Goal: Task Accomplishment & Management: Complete application form

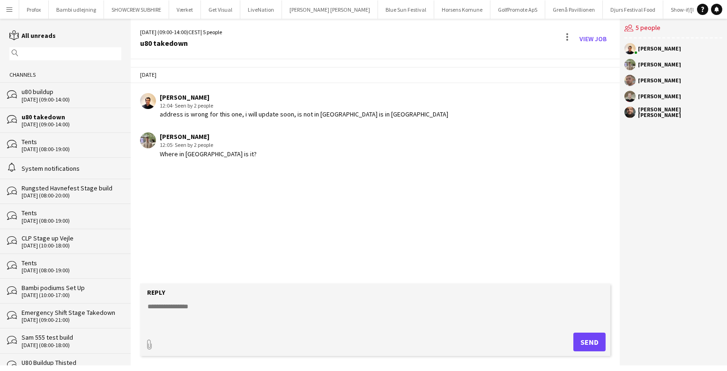
click at [11, 10] on app-icon "Menu" at bounding box center [9, 9] width 7 height 7
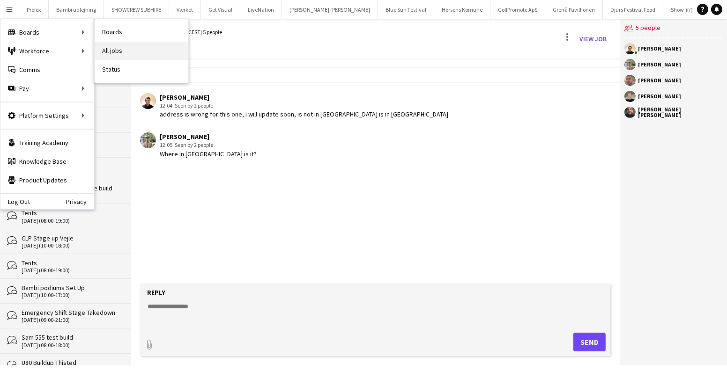
click at [111, 43] on link "All jobs" at bounding box center [142, 51] width 94 height 19
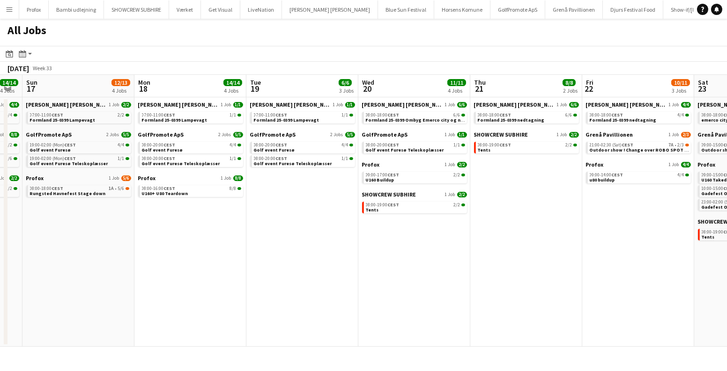
scroll to position [0, 323]
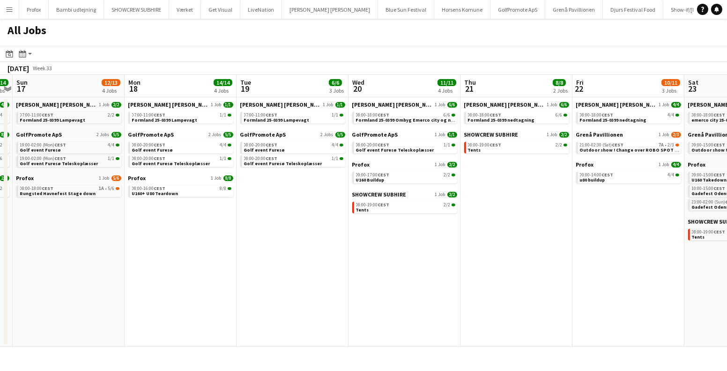
drag, startPoint x: 619, startPoint y: 242, endPoint x: 296, endPoint y: 266, distance: 324.5
click at [296, 266] on app-calendar-viewport "Thu 14 19/19 4 Jobs Fri 15 20/21 3 Jobs Sat 16 14/14 4 Jobs Sun 17 12/13 4 Jobs…" at bounding box center [363, 211] width 727 height 272
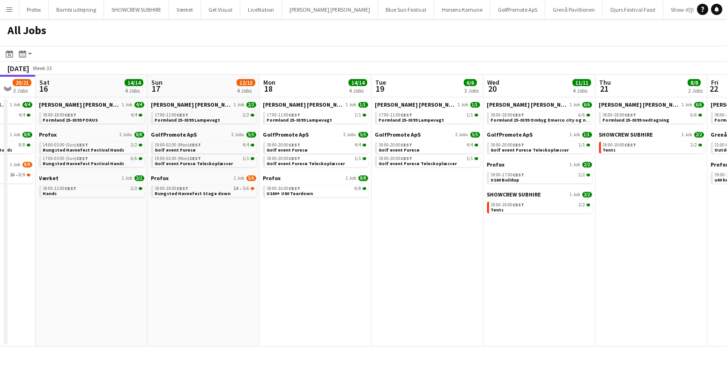
scroll to position [0, 189]
drag, startPoint x: 256, startPoint y: 261, endPoint x: 389, endPoint y: 286, distance: 135.2
click at [389, 286] on app-calendar-viewport "Thu 14 19/19 4 Jobs Fri 15 20/21 3 Jobs Sat 16 14/14 4 Jobs Sun 17 12/13 4 Jobs…" at bounding box center [363, 211] width 727 height 272
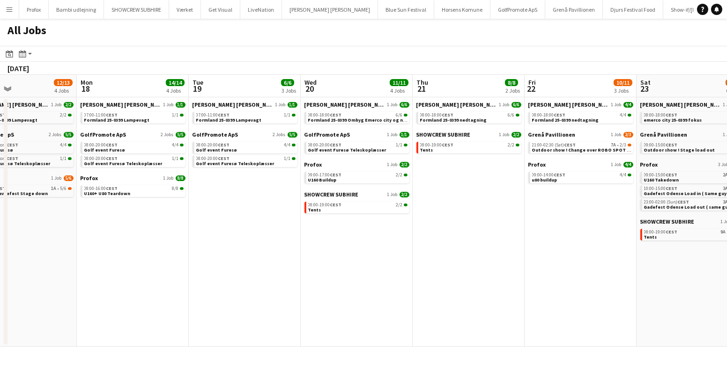
drag, startPoint x: 448, startPoint y: 274, endPoint x: 154, endPoint y: 273, distance: 294.1
click at [154, 273] on app-calendar-viewport "Thu 14 19/19 4 Jobs Fri 15 20/21 3 Jobs Sat 16 14/14 4 Jobs Sun 17 12/13 4 Jobs…" at bounding box center [363, 211] width 727 height 272
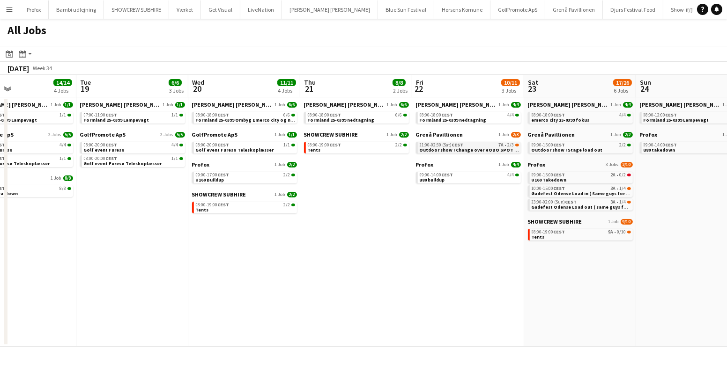
click at [479, 144] on div "21:00-02:30 (Sat) CEST 7A • 2/3" at bounding box center [469, 145] width 99 height 5
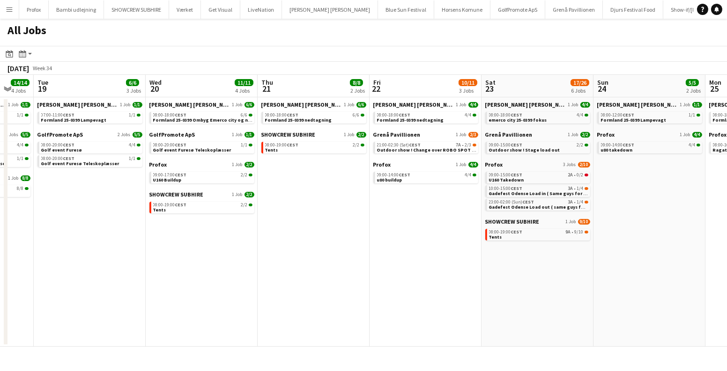
drag, startPoint x: 444, startPoint y: 226, endPoint x: 391, endPoint y: 228, distance: 52.9
click at [391, 228] on app-calendar-viewport "Fri 15 20/21 3 Jobs Sat 16 14/14 4 Jobs Sun 17 12/13 4 Jobs Mon 18 14/14 4 Jobs…" at bounding box center [363, 211] width 727 height 272
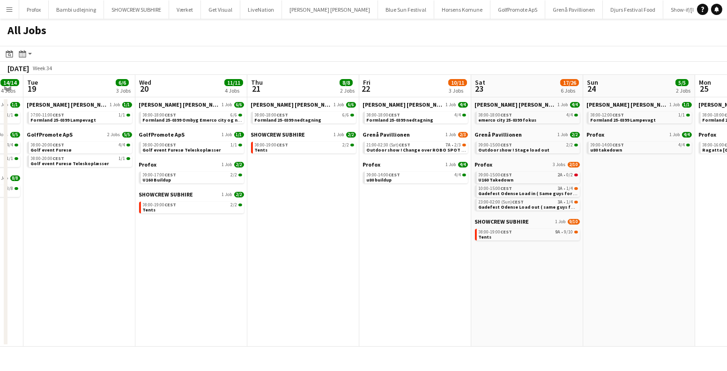
click at [390, 227] on app-date-cell "Danny Black Luna 1 Job 4/4 08:00-18:00 CEST 4/4 Formland 25-0399 nedtagning Gre…" at bounding box center [415, 222] width 112 height 250
click at [529, 178] on link "09:00-15:00 CEST 2A • 0/2 U160 Takedown" at bounding box center [528, 177] width 99 height 11
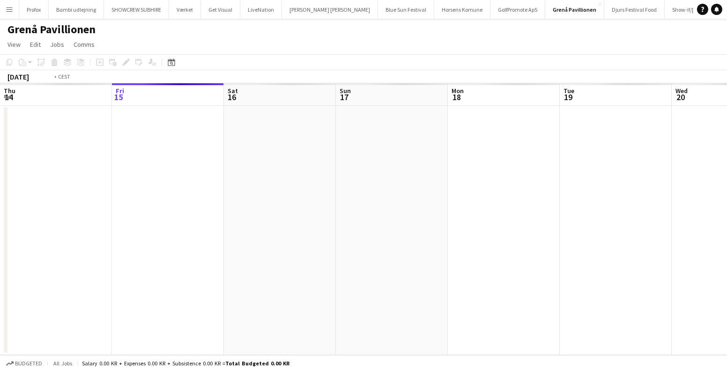
scroll to position [0, 322]
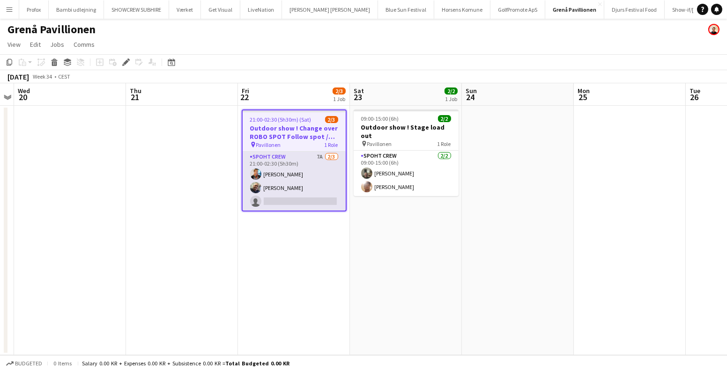
click at [279, 202] on app-card-role "Spoht Crew 7A 2/3 21:00-02:30 (5h30m) Gustav Fly Danny Tranekær single-neutral-…" at bounding box center [294, 181] width 103 height 59
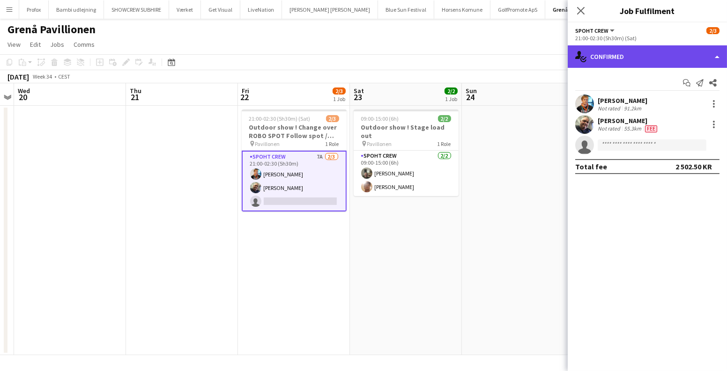
click at [632, 55] on div "single-neutral-actions-check-2 Confirmed" at bounding box center [647, 56] width 159 height 22
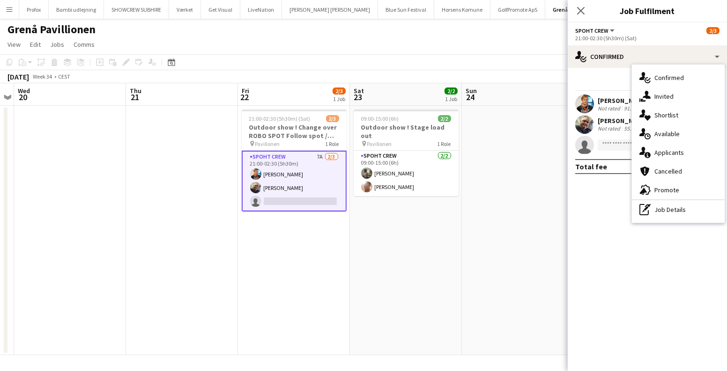
click at [659, 150] on div "single-neutral-actions-information Applicants" at bounding box center [678, 152] width 93 height 19
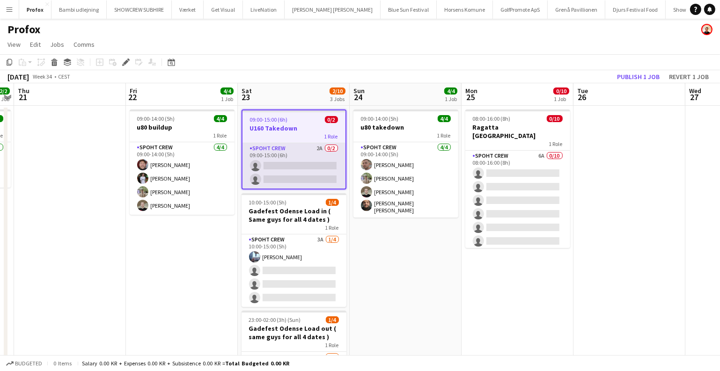
click at [284, 150] on app-card-role "Spoht Crew 2A 0/2 09:00-15:00 (6h) single-neutral-actions single-neutral-actions" at bounding box center [294, 165] width 103 height 45
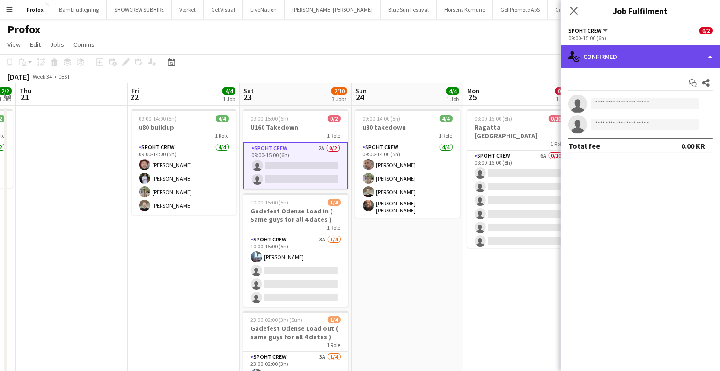
click at [666, 53] on div "single-neutral-actions-check-2 Confirmed" at bounding box center [640, 56] width 159 height 22
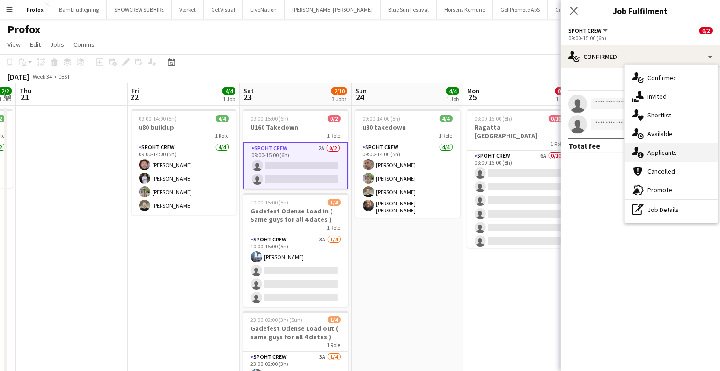
click at [667, 154] on div "single-neutral-actions-information Applicants" at bounding box center [671, 152] width 93 height 19
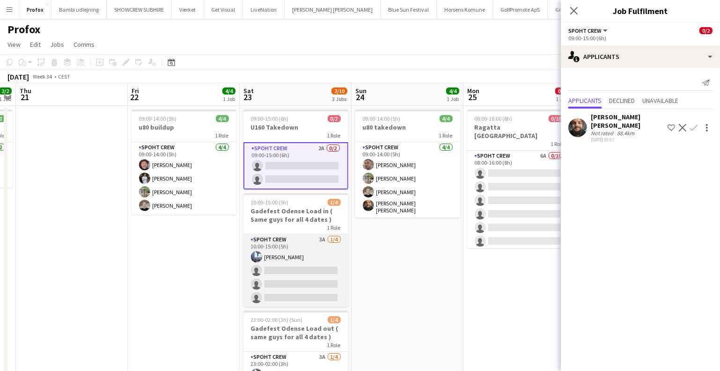
click at [316, 269] on app-card-role "Spoht Crew 3A 1/4 10:00-15:00 (5h) Armando Irom single-neutral-actions single-n…" at bounding box center [296, 271] width 105 height 73
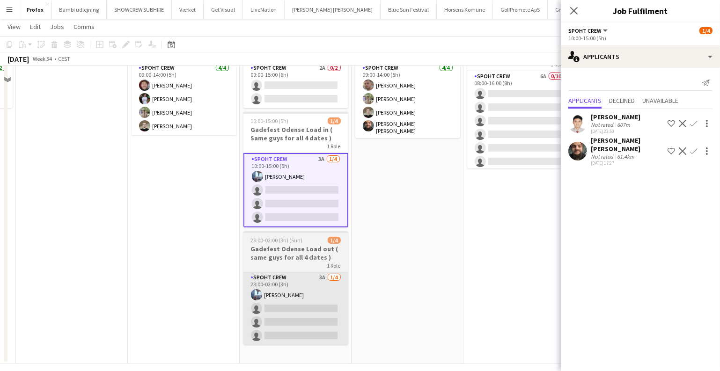
scroll to position [87, 0]
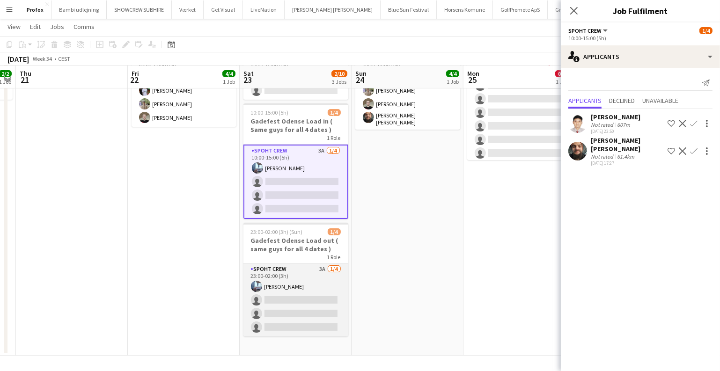
click at [319, 315] on app-card-role "Spoht Crew 3A 1/4 23:00-02:00 (3h) Armando Irom single-neutral-actions single-n…" at bounding box center [296, 300] width 105 height 73
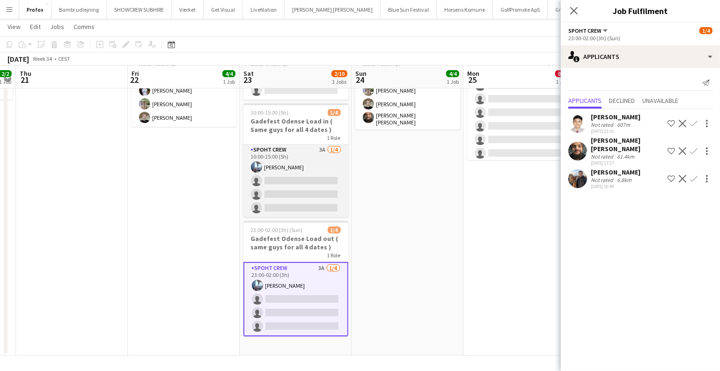
click at [343, 184] on app-card-role "Spoht Crew 3A 1/4 10:00-15:00 (5h) Armando Irom single-neutral-actions single-n…" at bounding box center [296, 181] width 105 height 73
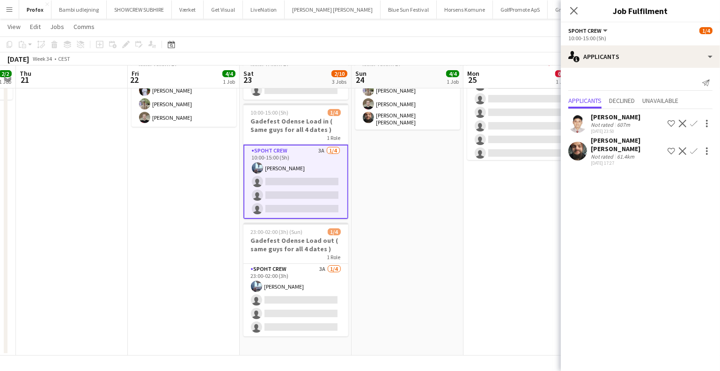
click at [459, 229] on app-date-cell "09:00-14:00 (5h) 4/4 u80 takedown 1 Role Spoht Crew 4/4 09:00-14:00 (5h) Tomas …" at bounding box center [408, 187] width 112 height 338
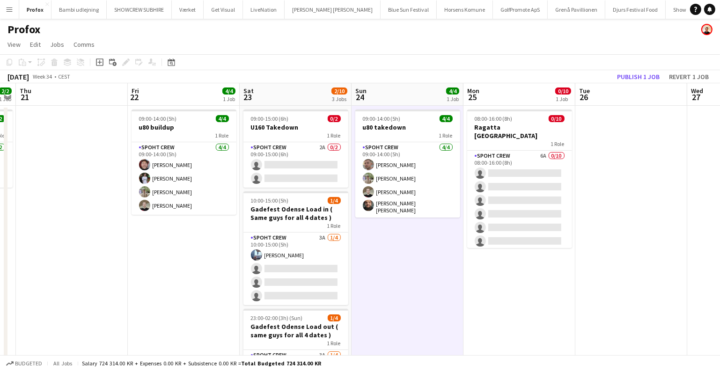
scroll to position [0, 0]
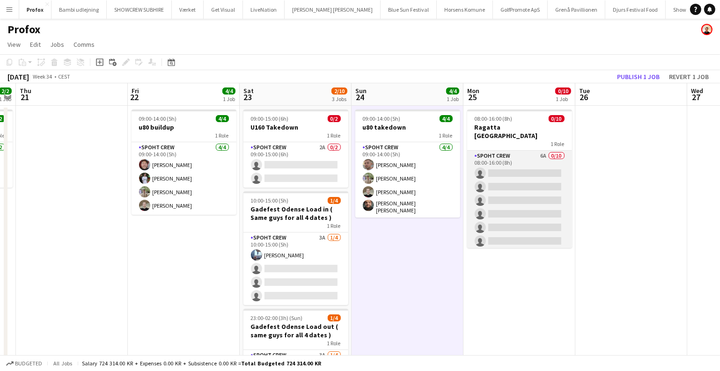
click at [553, 215] on app-card-role "Spoht Crew 6A 0/10 08:00-16:00 (8h) single-neutral-actions single-neutral-actio…" at bounding box center [519, 228] width 105 height 154
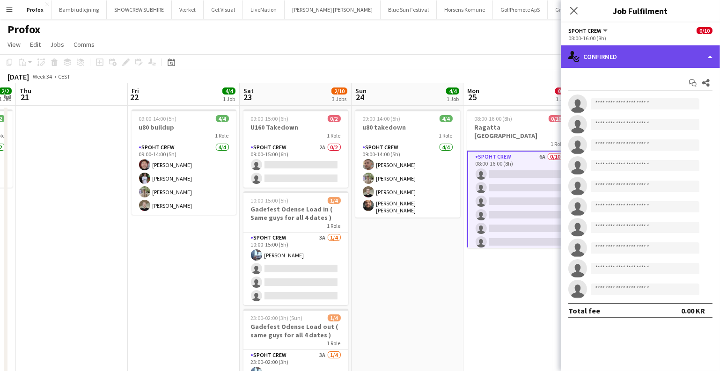
click at [650, 59] on div "single-neutral-actions-check-2 Confirmed" at bounding box center [640, 56] width 159 height 22
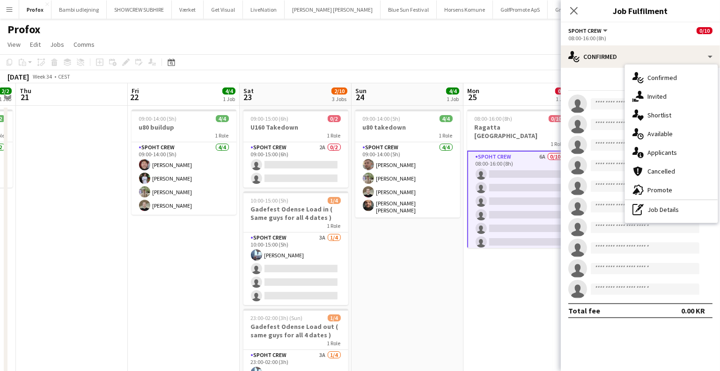
click at [673, 157] on div "single-neutral-actions-information Applicants" at bounding box center [671, 152] width 93 height 19
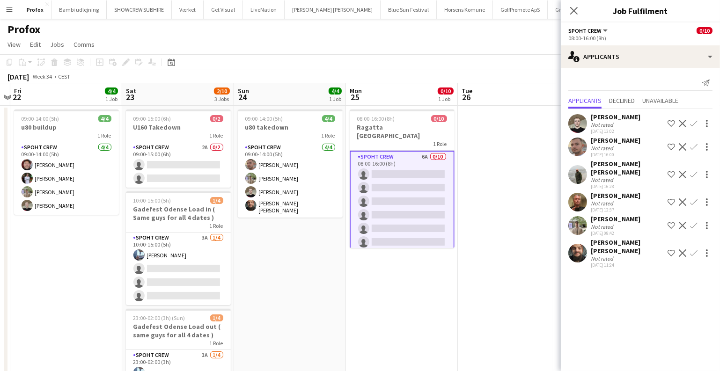
drag, startPoint x: 470, startPoint y: 325, endPoint x: 349, endPoint y: 318, distance: 120.6
click at [349, 318] on app-calendar-viewport "Tue 19 Wed 20 2/2 1 Job Thu 21 Fri 22 4/4 1 Job Sat 23 2/10 3 Jobs Sun 24 4/4 1…" at bounding box center [360, 263] width 720 height 361
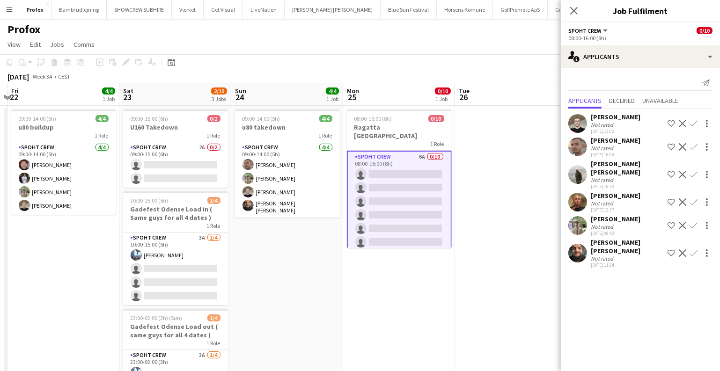
click at [690, 151] on app-icon "Confirm" at bounding box center [693, 146] width 7 height 7
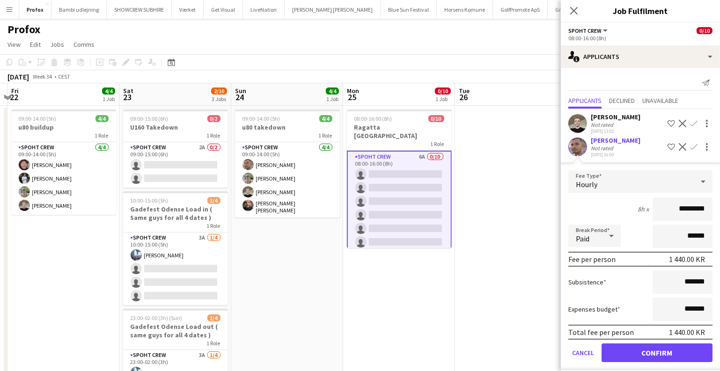
scroll to position [117, 0]
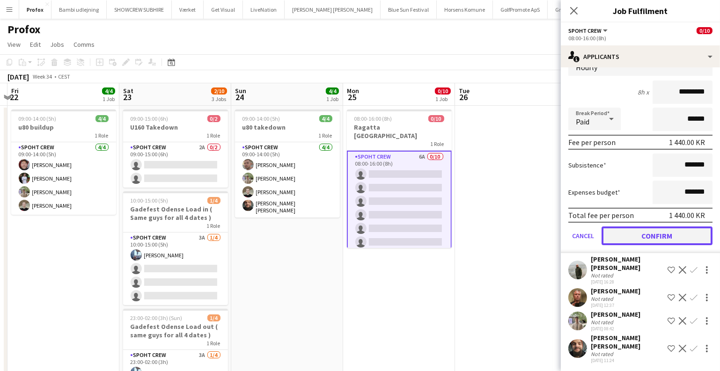
click at [653, 245] on button "Confirm" at bounding box center [657, 236] width 111 height 19
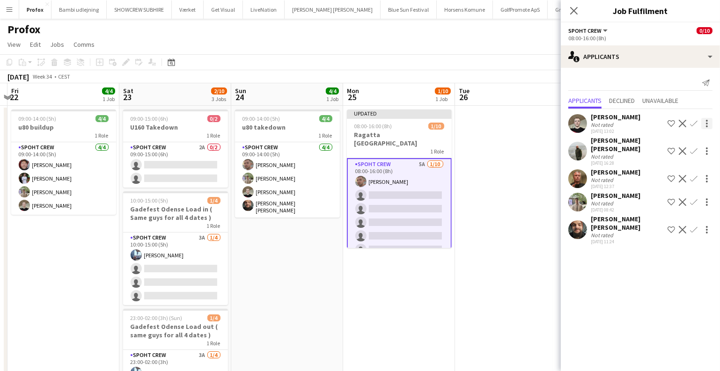
click at [696, 123] on app-icon "Confirm" at bounding box center [693, 123] width 7 height 7
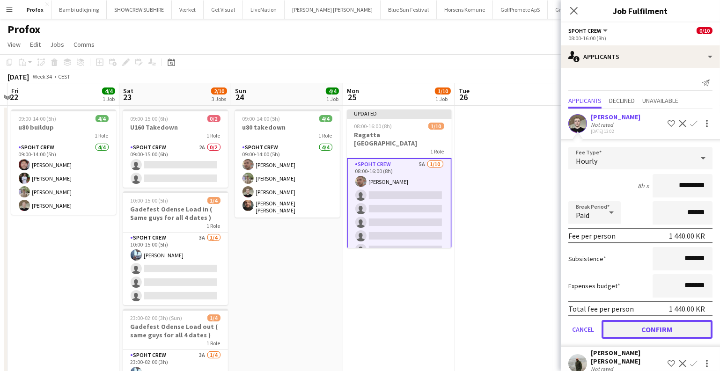
click at [664, 326] on button "Confirm" at bounding box center [657, 329] width 111 height 19
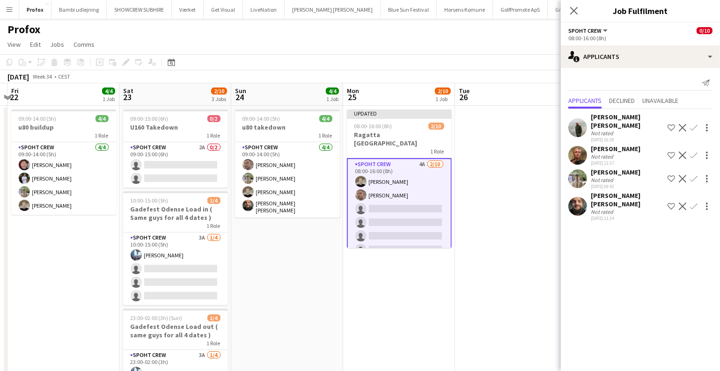
click at [695, 125] on app-icon "Confirm" at bounding box center [693, 127] width 7 height 7
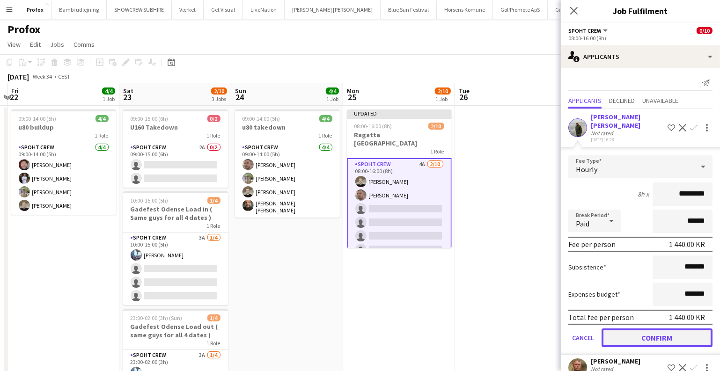
click at [646, 330] on button "Confirm" at bounding box center [657, 338] width 111 height 19
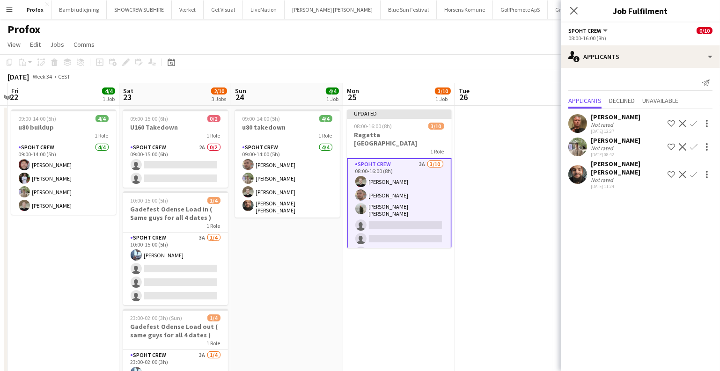
click at [379, 288] on app-date-cell "Updated 08:00-16:00 (8h) 3/10 Ragatta Aalborg 1 Role Spoht Crew 3A 3/10 08:00-1…" at bounding box center [399, 275] width 112 height 338
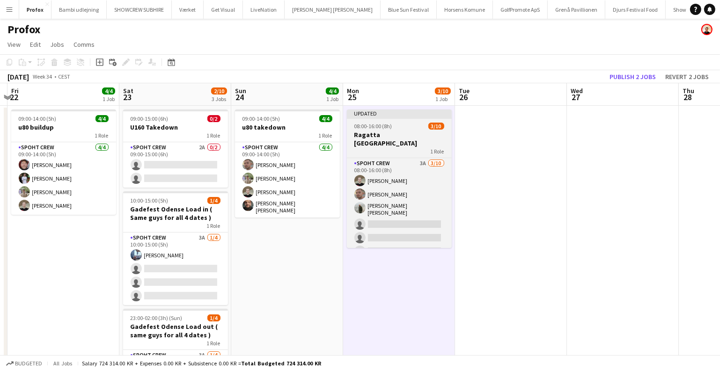
click at [387, 138] on h3 "Ragatta Aalborg" at bounding box center [399, 139] width 105 height 17
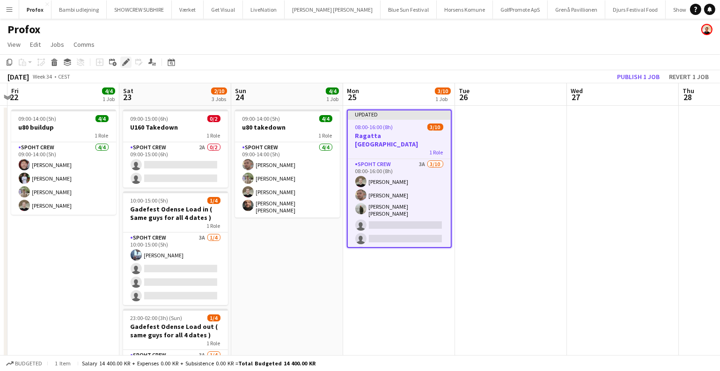
click at [124, 60] on icon "Edit" at bounding box center [125, 62] width 7 height 7
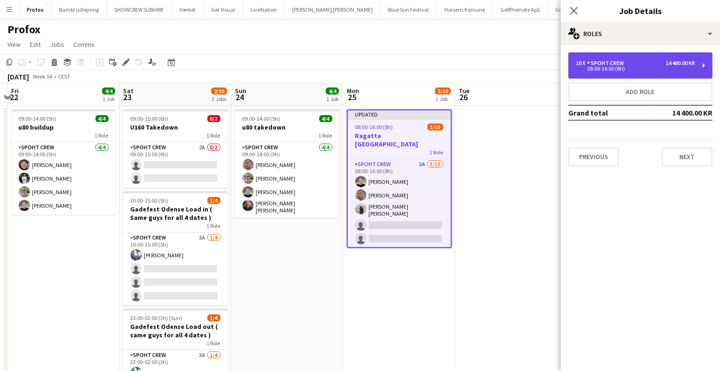
click at [683, 67] on div "08:00-16:00 (8h)" at bounding box center [635, 69] width 119 height 5
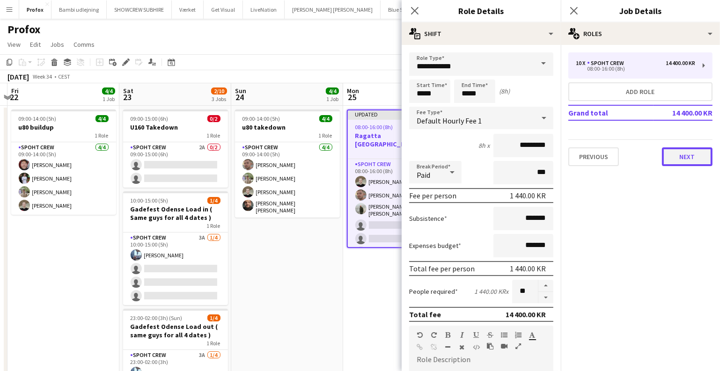
click at [687, 159] on button "Next" at bounding box center [687, 157] width 51 height 19
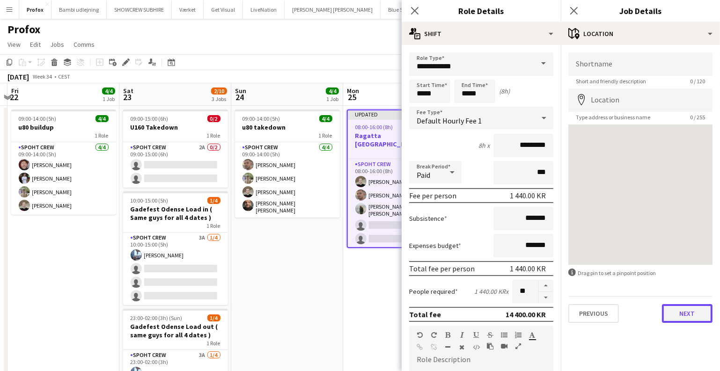
click at [672, 307] on button "Next" at bounding box center [687, 313] width 51 height 19
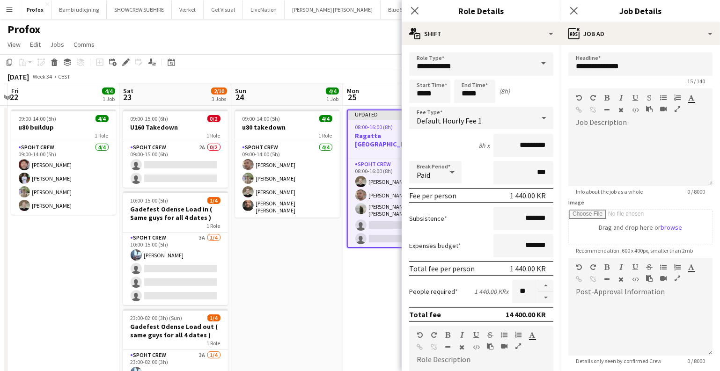
click at [332, 296] on app-date-cell "09:00-14:00 (5h) 4/4 u80 takedown 1 Role Spoht Crew 4/4 09:00-14:00 (5h) Tomas …" at bounding box center [287, 275] width 112 height 338
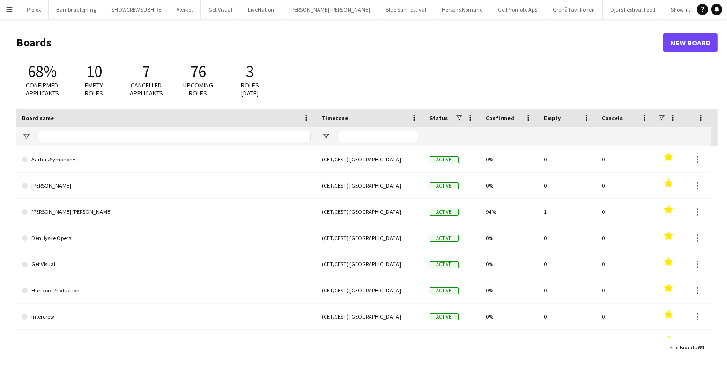
drag, startPoint x: 1, startPoint y: 8, endPoint x: 6, endPoint y: 16, distance: 9.1
click at [0, 8] on button "Menu" at bounding box center [9, 9] width 19 height 19
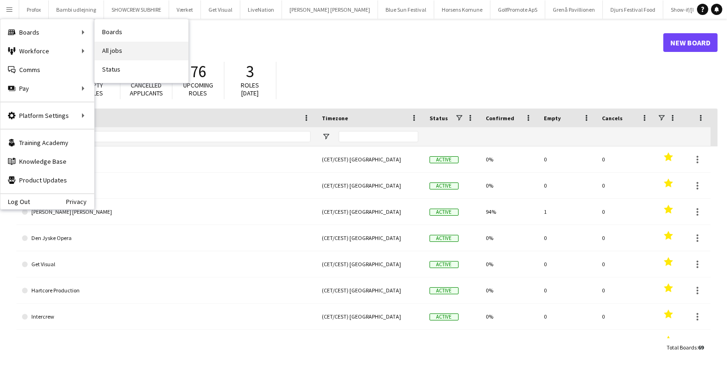
click at [119, 51] on link "All jobs" at bounding box center [142, 51] width 94 height 19
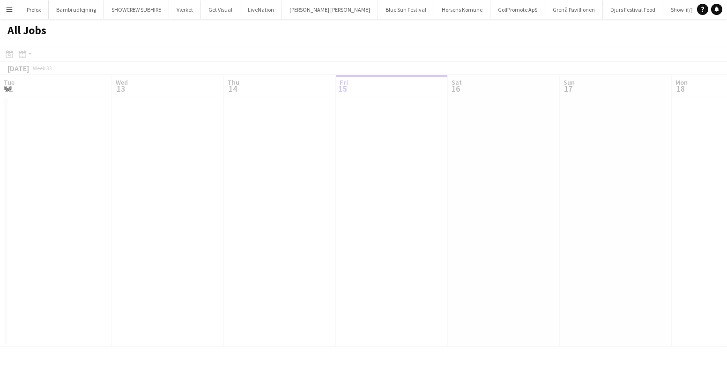
scroll to position [0, 224]
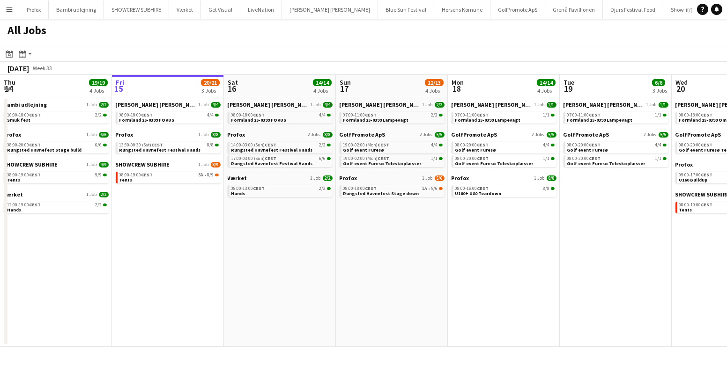
click at [270, 239] on app-date-cell "Danny Black Luna 1 Job 4/4 08:00-18:00 CEST 4/4 Formland 25-0399 FOKUS Profox 2…" at bounding box center [280, 222] width 112 height 250
click at [11, 9] on app-icon "Menu" at bounding box center [9, 9] width 7 height 7
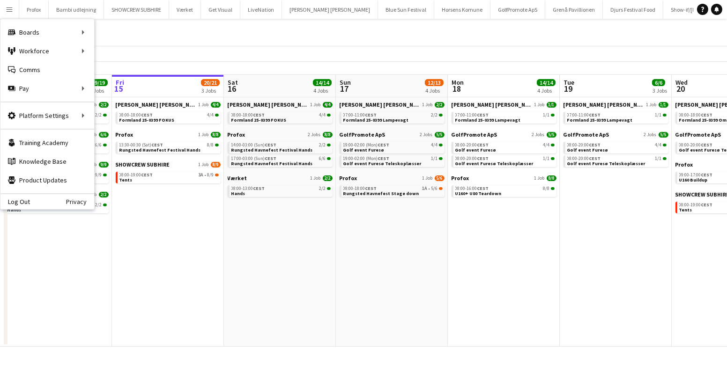
click at [305, 62] on div "August 2025 Week 33" at bounding box center [363, 68] width 727 height 13
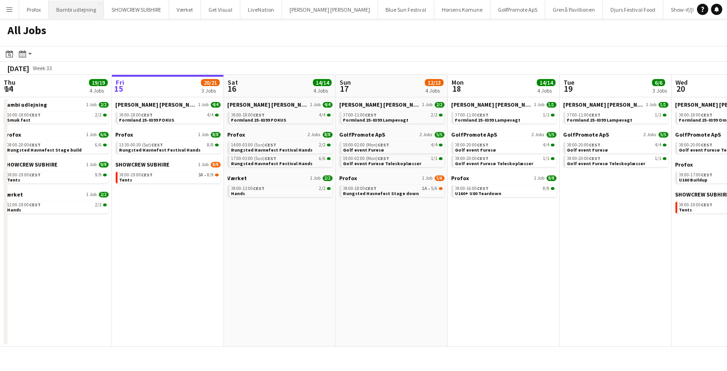
click at [64, 8] on button "Bambi udlejning Close" at bounding box center [76, 9] width 55 height 18
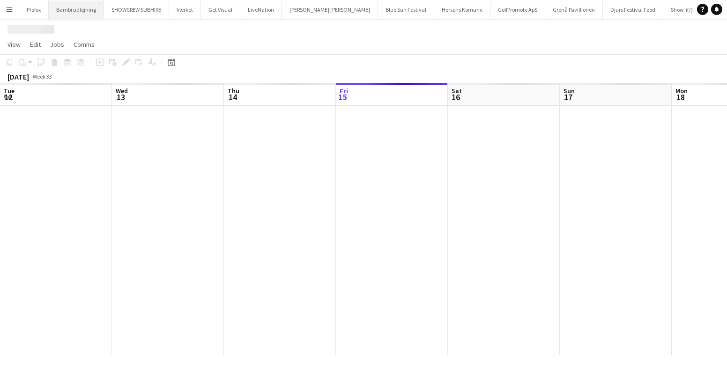
scroll to position [0, 224]
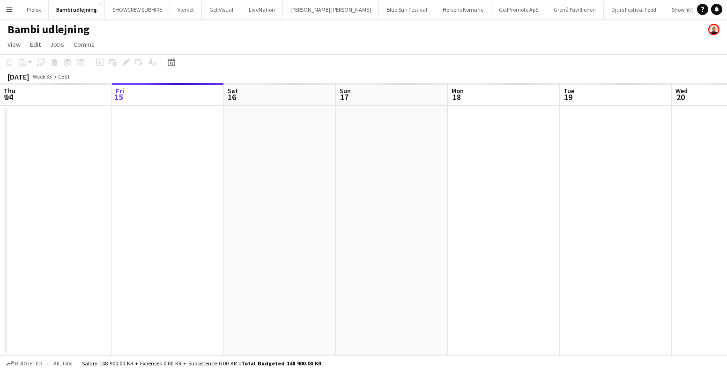
click at [257, 134] on app-calendar-viewport "Tue 12 Wed 13 Thu 14 Fri 15 Sat 16 Sun 17 Mon 18 Tue 19 Wed 20 Thu 21 Fri 22 Sa…" at bounding box center [363, 219] width 727 height 272
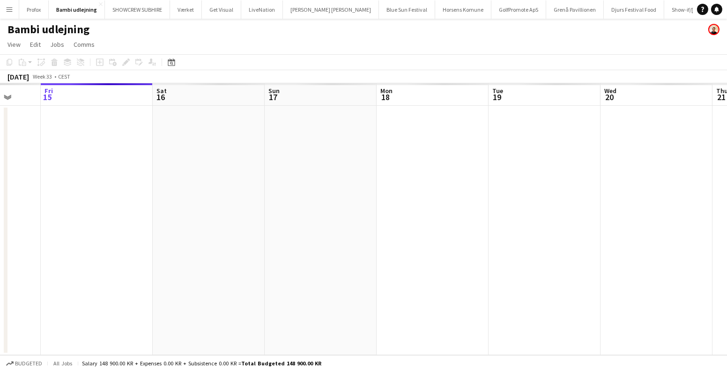
scroll to position [0, 295]
click at [390, 144] on app-calendar-viewport "Mon 11 Tue 12 Wed 13 Thu 14 Fri 15 Sat 16 Sun 17 Mon 18 Tue 19 Wed 20 Thu 21 Fr…" at bounding box center [363, 219] width 727 height 272
click at [331, 137] on app-date-cell at bounding box center [321, 231] width 112 height 250
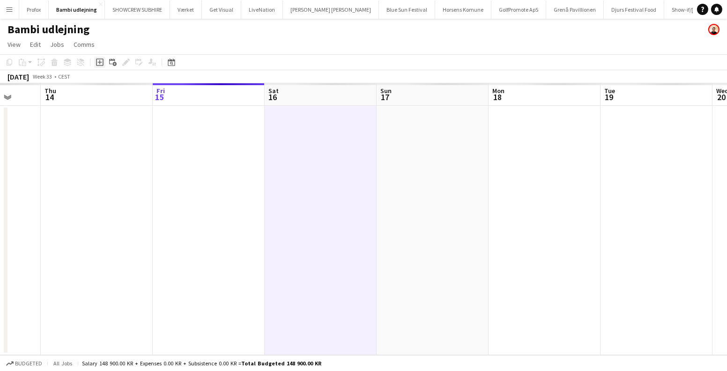
click at [95, 68] on div "Add job" at bounding box center [99, 62] width 11 height 11
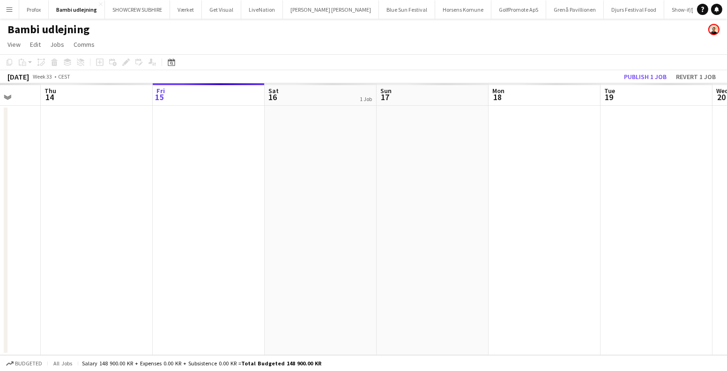
click at [326, 131] on app-date-cell at bounding box center [321, 231] width 112 height 250
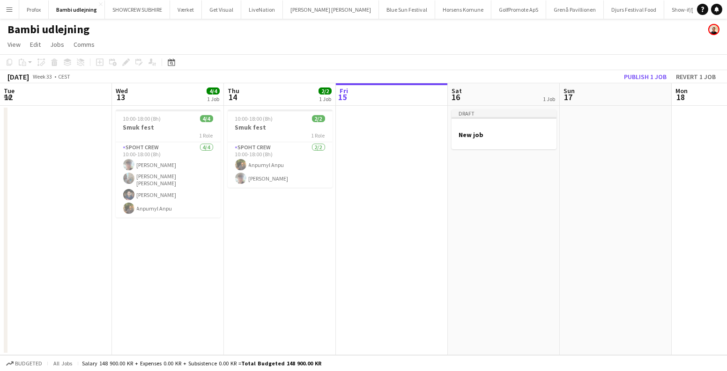
scroll to position [0, 224]
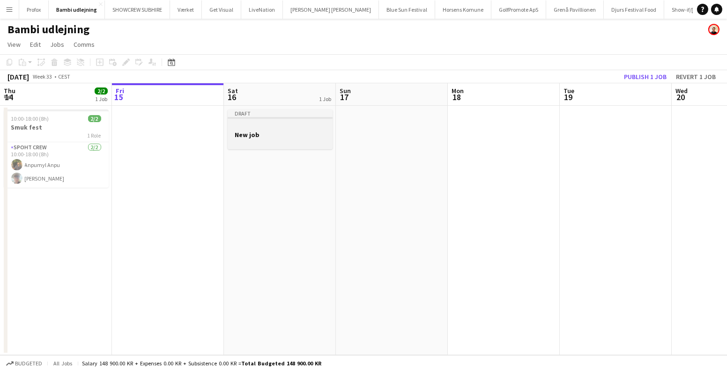
click at [277, 132] on h3 "New job" at bounding box center [280, 135] width 105 height 8
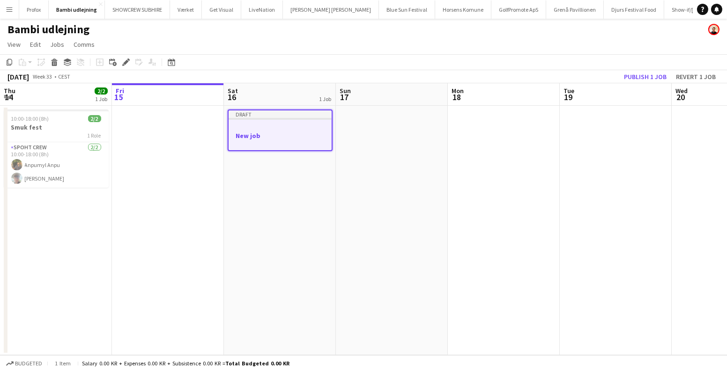
click at [127, 59] on icon at bounding box center [128, 60] width 2 height 2
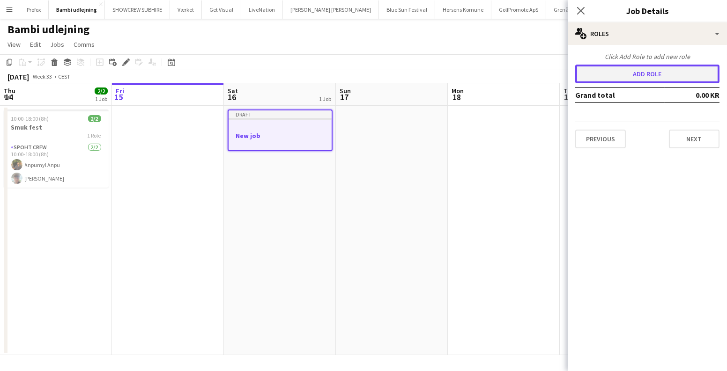
click at [623, 68] on button "Add role" at bounding box center [647, 74] width 144 height 19
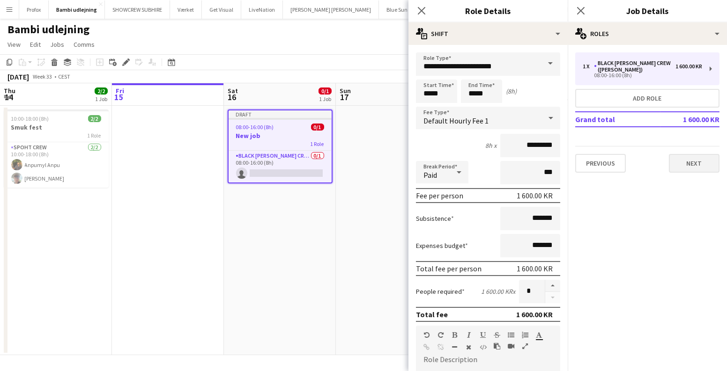
click at [705, 147] on div "Previous Next" at bounding box center [647, 159] width 144 height 27
click at [696, 154] on button "Next" at bounding box center [694, 163] width 51 height 19
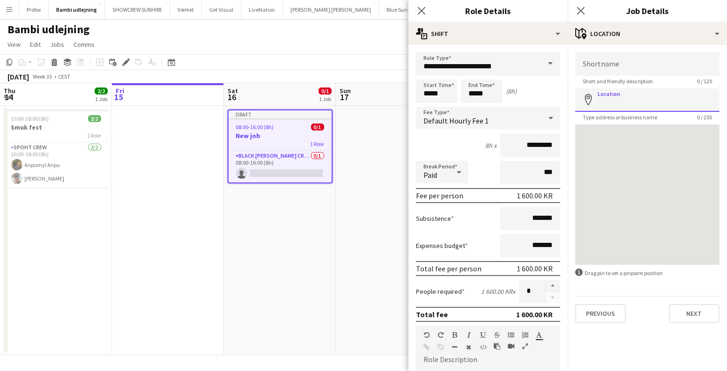
click at [641, 100] on input "Location" at bounding box center [647, 100] width 144 height 23
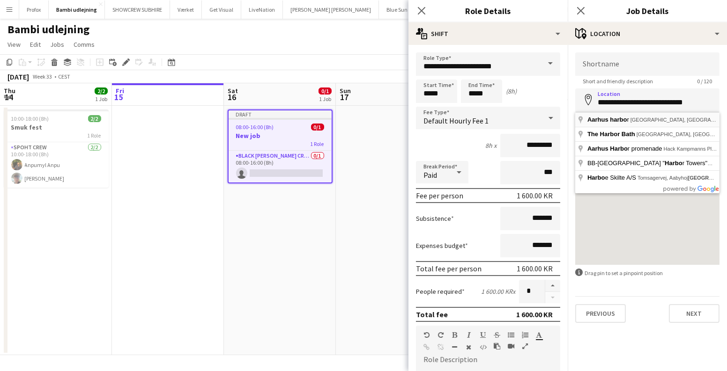
type input "**********"
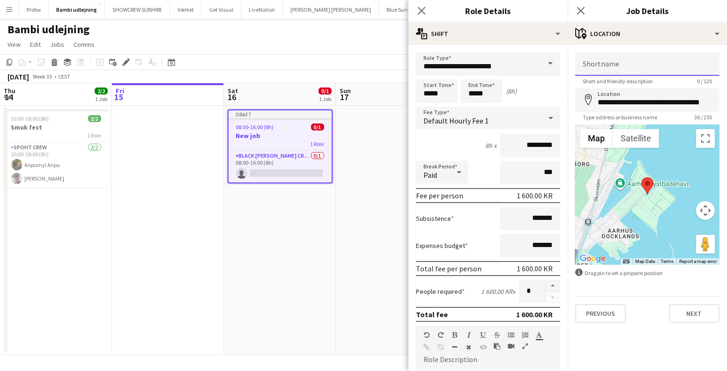
click at [637, 64] on input "Shortname" at bounding box center [647, 63] width 144 height 23
drag, startPoint x: 694, startPoint y: 328, endPoint x: 689, endPoint y: 318, distance: 11.1
click at [693, 327] on div "**********" at bounding box center [647, 188] width 159 height 286
click at [548, 286] on button "button" at bounding box center [552, 286] width 15 height 12
type input "*"
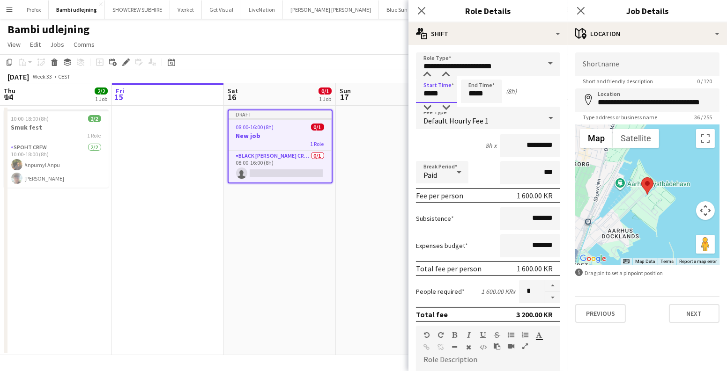
drag, startPoint x: 447, startPoint y: 95, endPoint x: 415, endPoint y: 95, distance: 31.8
click at [406, 95] on body "Menu Boards Boards Boards All jobs Status Workforce Workforce My Workforce Recr…" at bounding box center [363, 185] width 727 height 371
drag, startPoint x: 442, startPoint y: 94, endPoint x: 377, endPoint y: 93, distance: 65.6
click at [377, 93] on body "Menu Boards Boards Boards All jobs Status Workforce Workforce My Workforce Recr…" at bounding box center [363, 185] width 727 height 371
type input "*****"
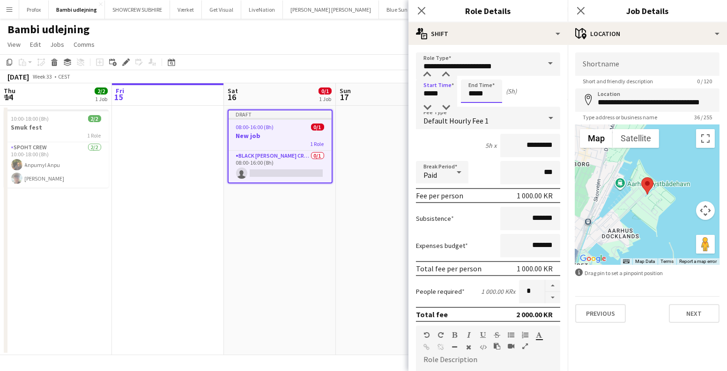
click at [482, 90] on input "*****" at bounding box center [481, 91] width 41 height 23
drag, startPoint x: 496, startPoint y: 93, endPoint x: 449, endPoint y: 93, distance: 46.8
click at [451, 93] on div "Start Time ***** End Time ***** (5h)" at bounding box center [488, 91] width 144 height 23
type input "*****"
click at [437, 96] on input "*****" at bounding box center [436, 91] width 41 height 23
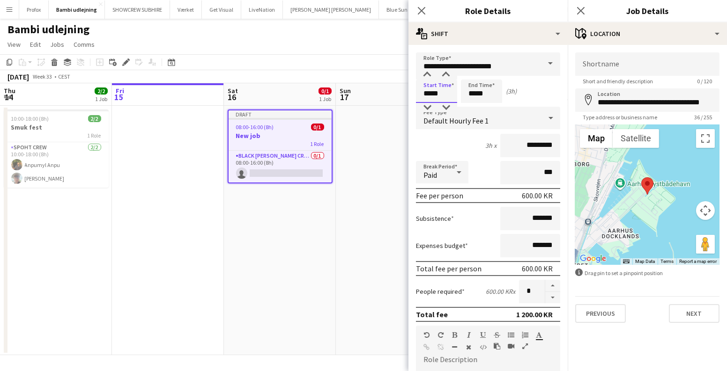
type input "*****"
click at [530, 62] on input "**********" at bounding box center [488, 63] width 144 height 23
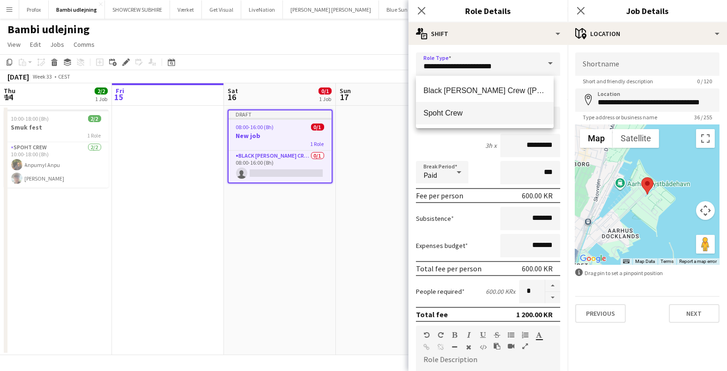
click at [474, 106] on mat-option "Spoht Crew" at bounding box center [485, 113] width 138 height 22
type input "**********"
type input "*********"
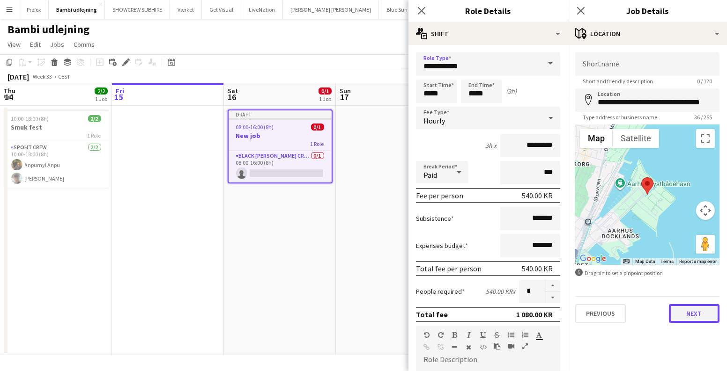
click at [693, 318] on button "Next" at bounding box center [694, 313] width 51 height 19
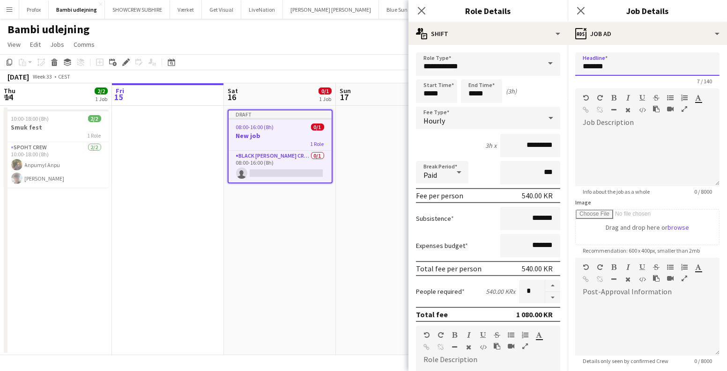
drag, startPoint x: 622, startPoint y: 62, endPoint x: 521, endPoint y: 66, distance: 100.3
click at [521, 66] on body "Menu Boards Boards Boards All jobs Status Workforce Workforce My Workforce Recr…" at bounding box center [363, 185] width 727 height 371
type input "*"
type input "**********"
click at [630, 128] on div at bounding box center [647, 155] width 144 height 63
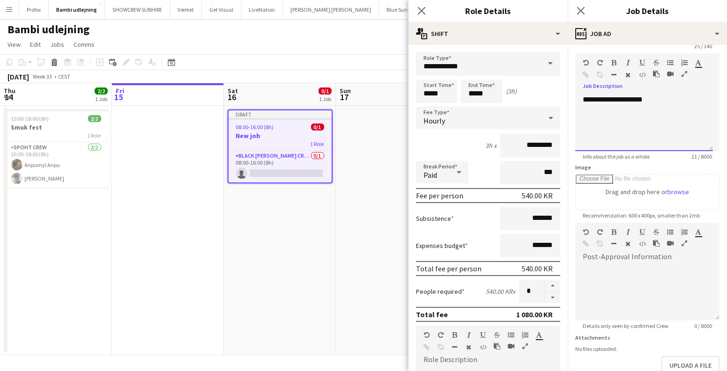
scroll to position [91, 0]
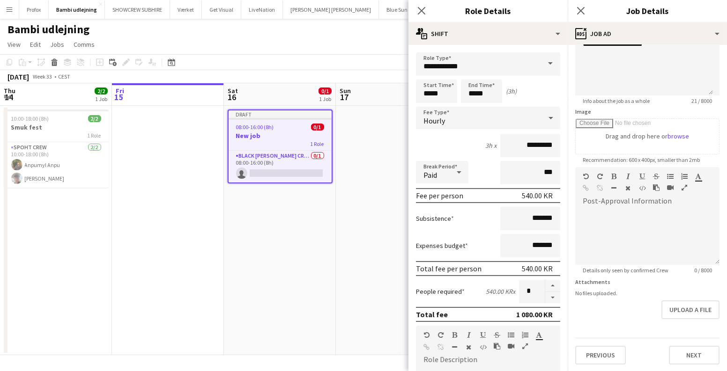
click at [264, 279] on app-date-cell "Draft 08:00-16:00 (8h) 0/1 New job 1 Role Black [PERSON_NAME] Crew ([PERSON_NAM…" at bounding box center [280, 231] width 112 height 250
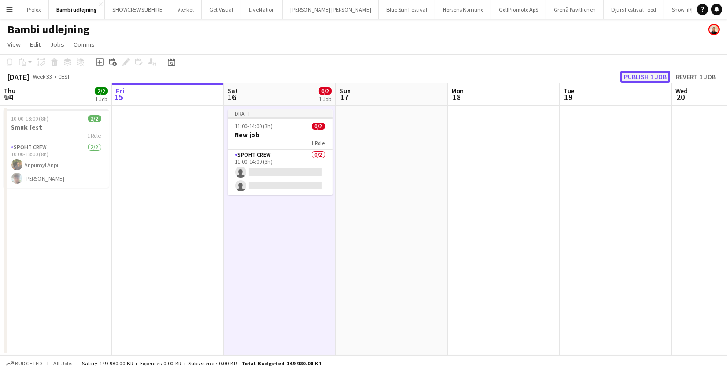
click at [637, 78] on button "Publish 1 job" at bounding box center [645, 77] width 50 height 12
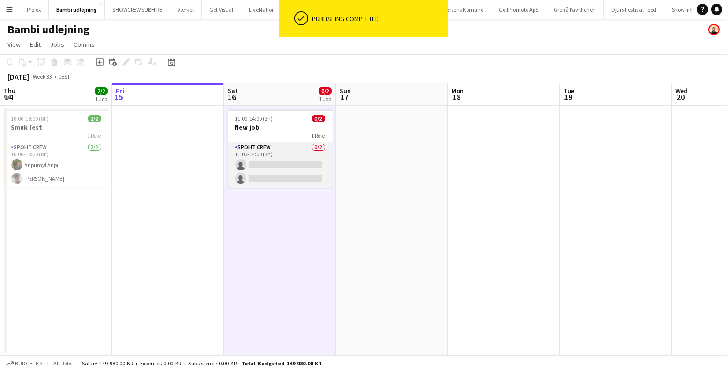
click at [305, 163] on app-card-role "Spoht Crew 0/2 11:00-14:00 (3h) single-neutral-actions single-neutral-actions" at bounding box center [280, 164] width 105 height 45
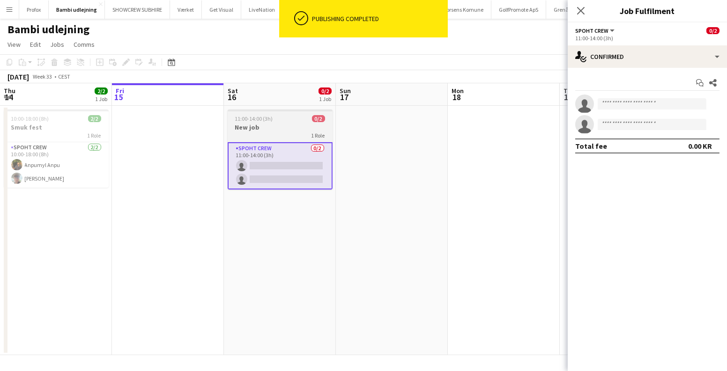
click at [287, 130] on h3 "New job" at bounding box center [280, 127] width 105 height 8
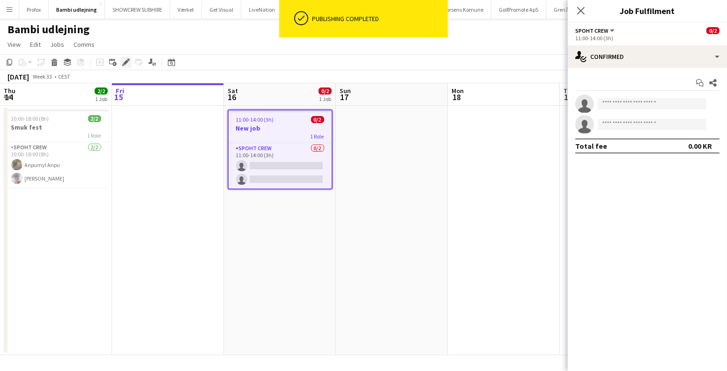
click at [128, 63] on icon "Edit" at bounding box center [125, 62] width 7 height 7
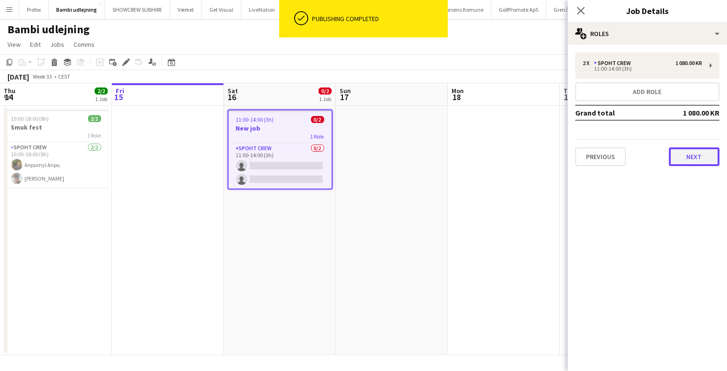
click at [706, 163] on button "Next" at bounding box center [694, 157] width 51 height 19
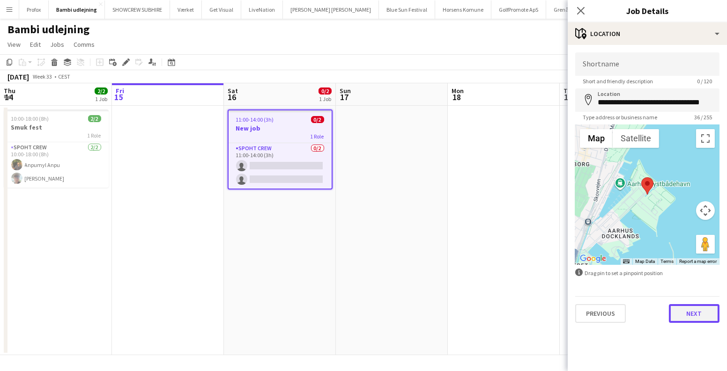
click at [683, 305] on button "Next" at bounding box center [694, 313] width 51 height 19
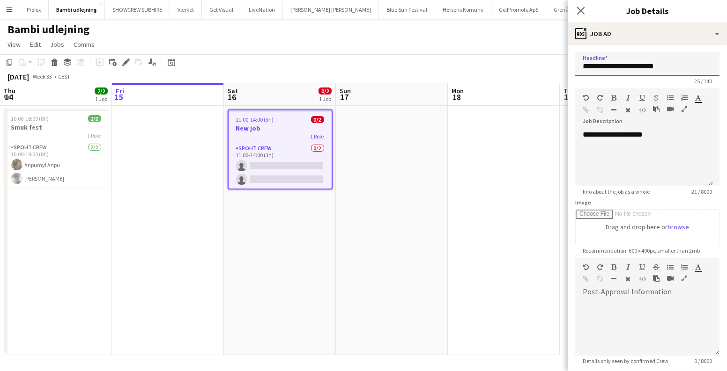
drag, startPoint x: 688, startPoint y: 63, endPoint x: 582, endPoint y: 67, distance: 105.9
click at [582, 67] on input "**********" at bounding box center [647, 63] width 144 height 23
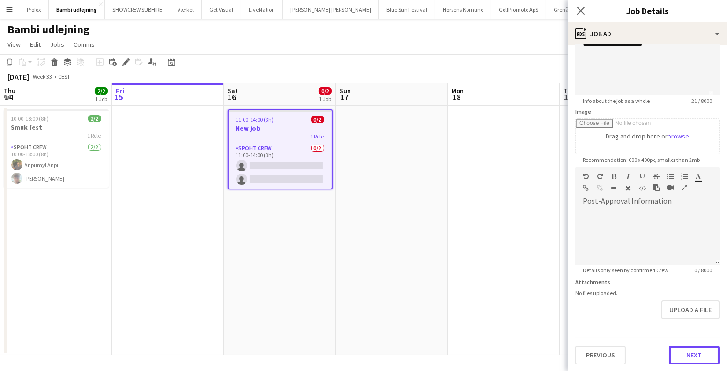
click at [685, 351] on button "Next" at bounding box center [694, 355] width 51 height 19
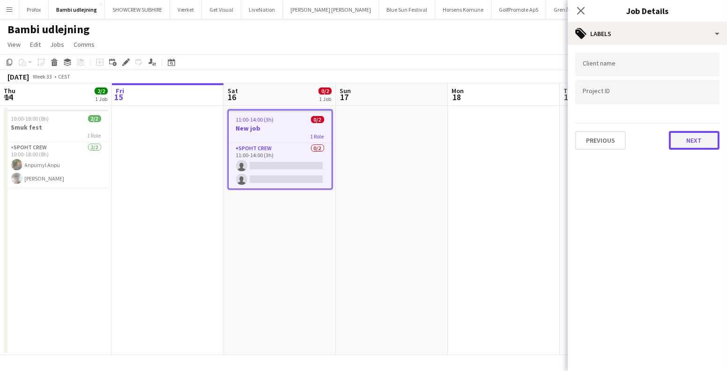
click at [698, 148] on button "Next" at bounding box center [694, 140] width 51 height 19
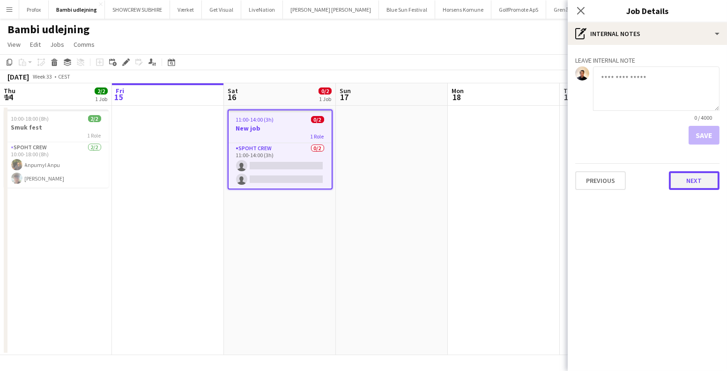
click at [683, 182] on button "Next" at bounding box center [694, 180] width 51 height 19
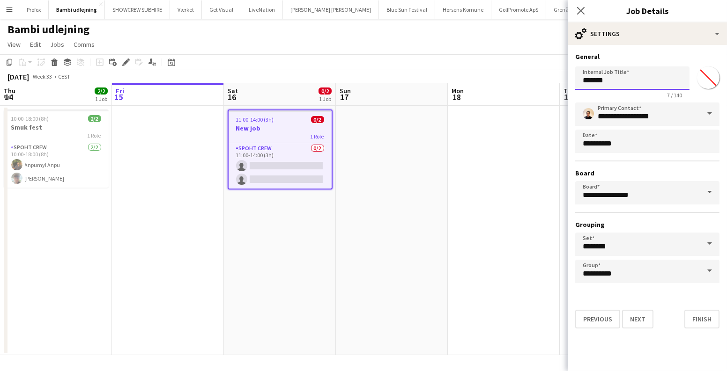
drag, startPoint x: 610, startPoint y: 81, endPoint x: 522, endPoint y: 75, distance: 88.2
click at [578, 78] on input "*******" at bounding box center [632, 78] width 114 height 23
click at [522, 75] on div "[DATE] Week 33 • CEST" at bounding box center [363, 76] width 727 height 13
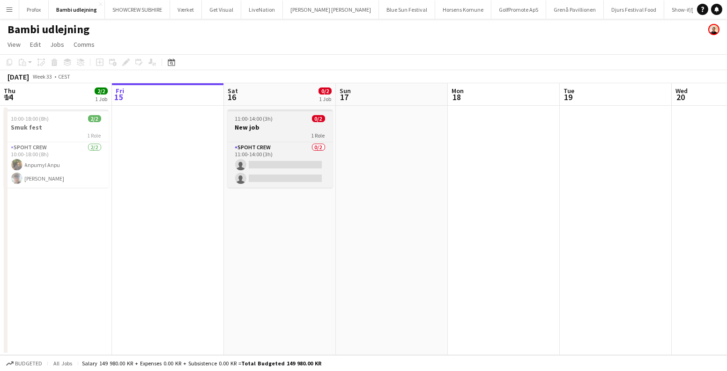
click at [262, 127] on h3 "New job" at bounding box center [280, 127] width 105 height 8
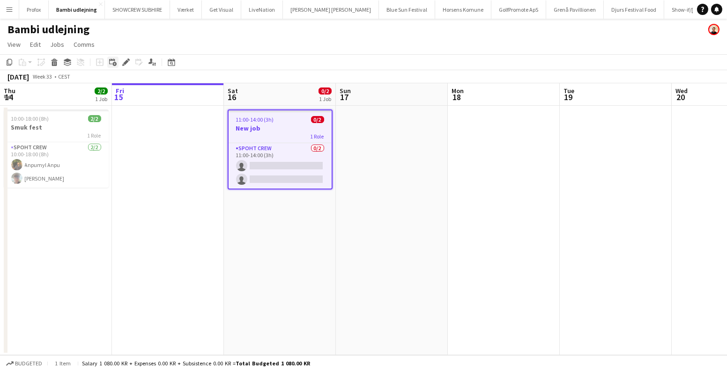
click at [116, 66] on div "Add linked Job" at bounding box center [112, 62] width 11 height 11
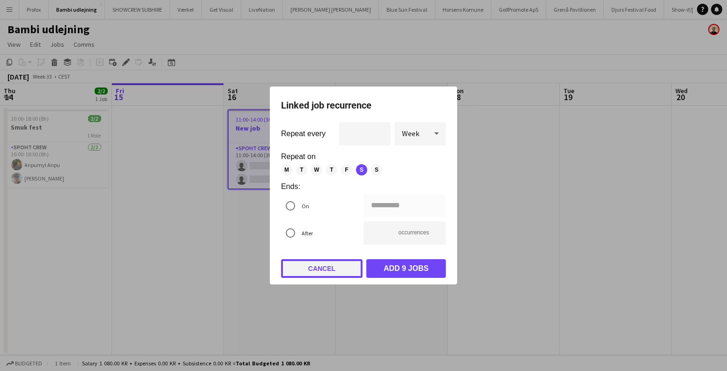
click at [315, 276] on button "Cancel" at bounding box center [321, 268] width 81 height 19
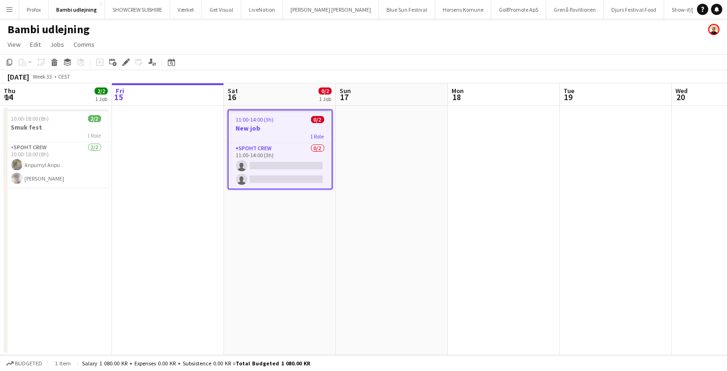
click at [250, 121] on span "11:00-14:00 (3h)" at bounding box center [255, 119] width 38 height 7
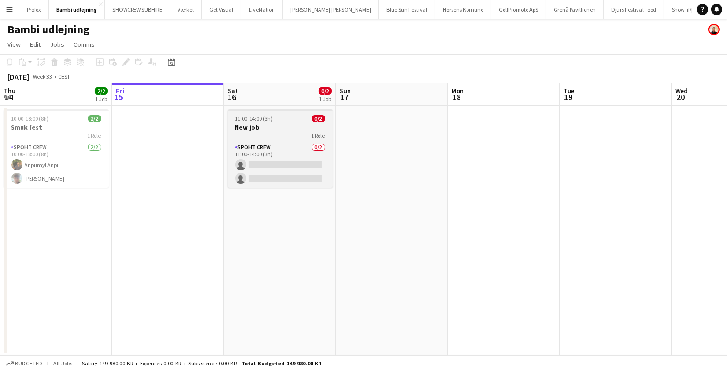
click at [250, 121] on span "11:00-14:00 (3h)" at bounding box center [254, 118] width 38 height 7
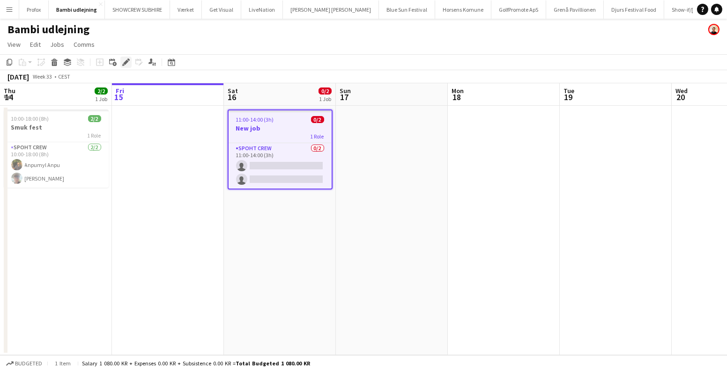
click at [120, 60] on div "Edit" at bounding box center [125, 62] width 11 height 11
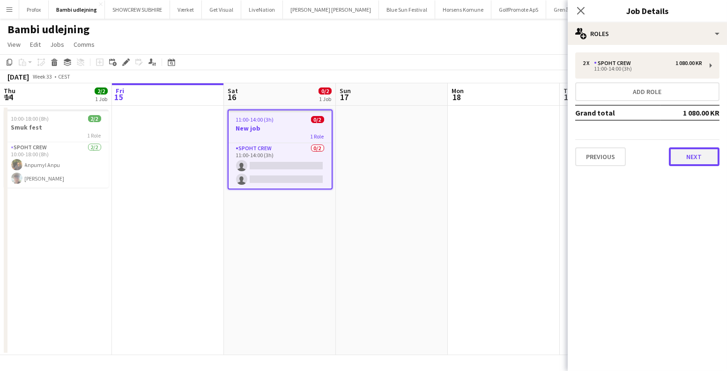
click at [690, 160] on button "Next" at bounding box center [694, 157] width 51 height 19
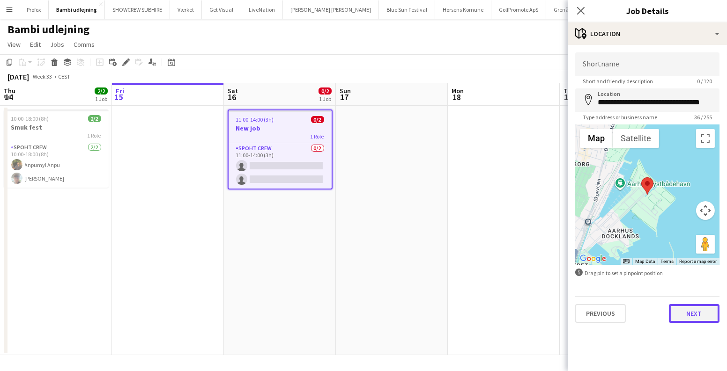
click at [696, 313] on button "Next" at bounding box center [694, 313] width 51 height 19
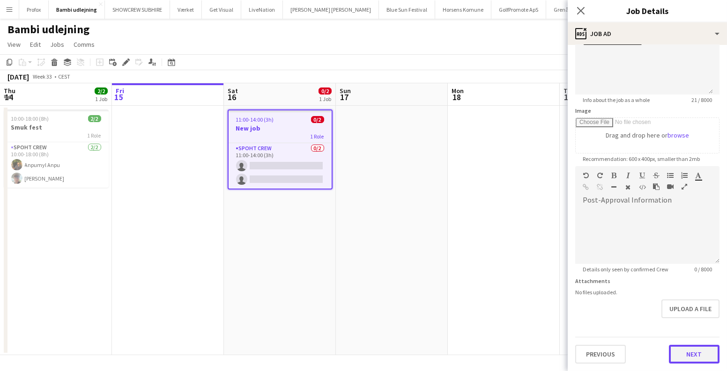
click at [685, 322] on form "**********" at bounding box center [647, 162] width 159 height 403
click at [682, 352] on button "Next" at bounding box center [694, 355] width 51 height 19
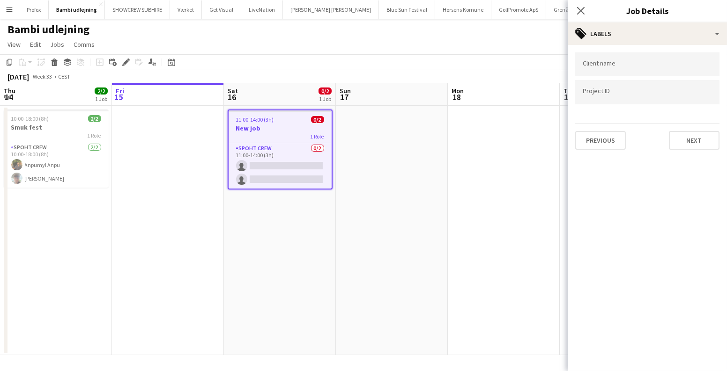
scroll to position [0, 0]
click at [697, 135] on button "Next" at bounding box center [694, 140] width 51 height 19
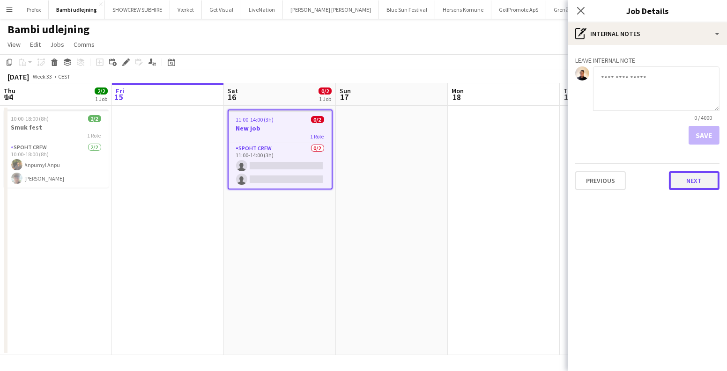
click at [686, 185] on button "Next" at bounding box center [694, 180] width 51 height 19
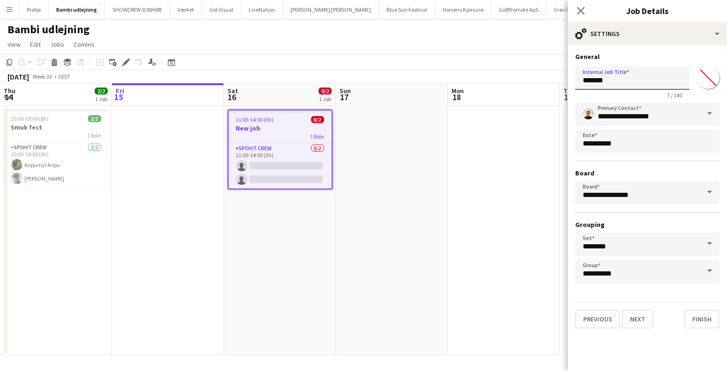
drag, startPoint x: 622, startPoint y: 84, endPoint x: 578, endPoint y: 84, distance: 44.5
click at [578, 84] on input "*******" at bounding box center [632, 78] width 114 height 23
paste input "**********"
type input "**********"
click at [450, 200] on app-date-cell at bounding box center [504, 231] width 112 height 250
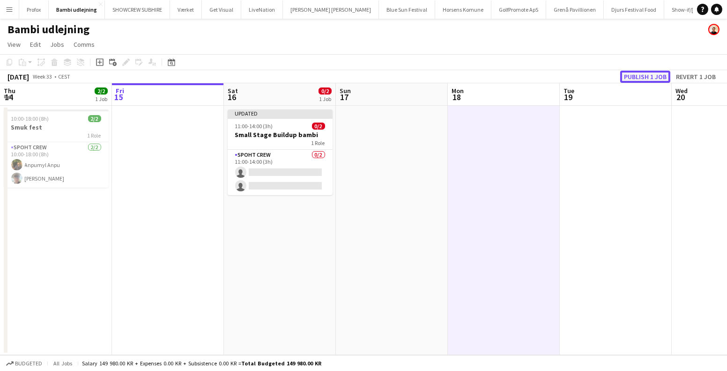
click at [645, 79] on button "Publish 1 job" at bounding box center [645, 77] width 50 height 12
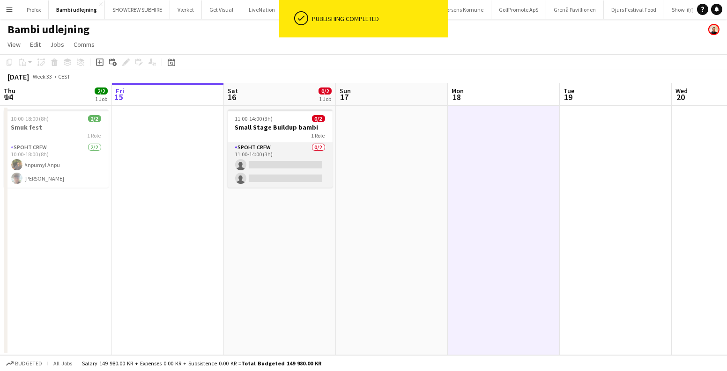
click at [296, 163] on app-card-role "Spoht Crew 0/2 11:00-14:00 (3h) single-neutral-actions single-neutral-actions" at bounding box center [280, 164] width 105 height 45
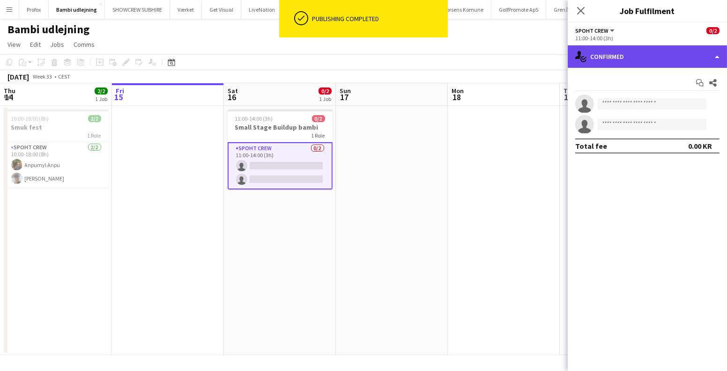
click at [622, 59] on div "single-neutral-actions-check-2 Confirmed" at bounding box center [647, 56] width 159 height 22
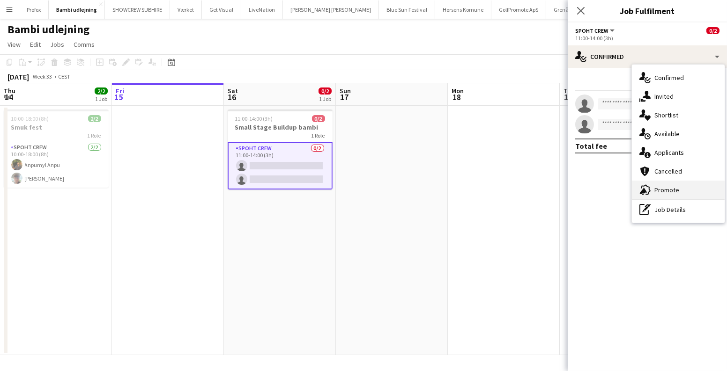
click at [672, 187] on div "advertising-megaphone Promote" at bounding box center [678, 190] width 93 height 19
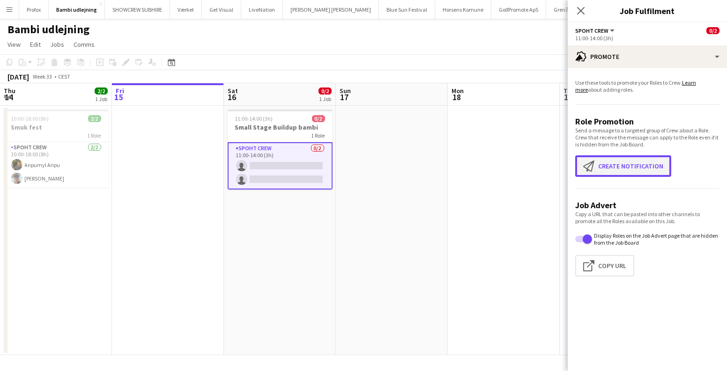
click at [632, 166] on button "Create notification Create notification" at bounding box center [623, 167] width 96 height 22
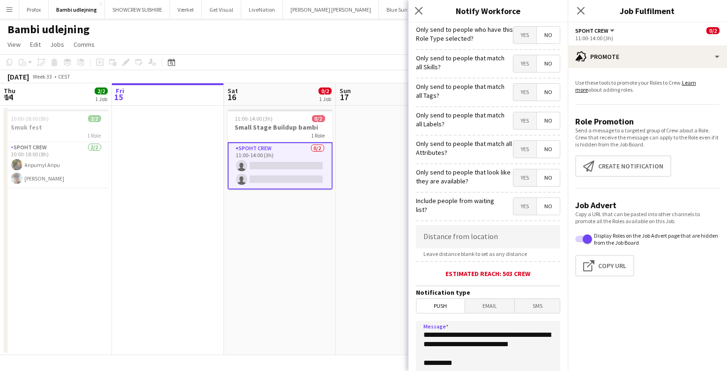
drag, startPoint x: 482, startPoint y: 354, endPoint x: 414, endPoint y: 332, distance: 71.8
click at [414, 332] on form "**********" at bounding box center [487, 268] width 159 height 493
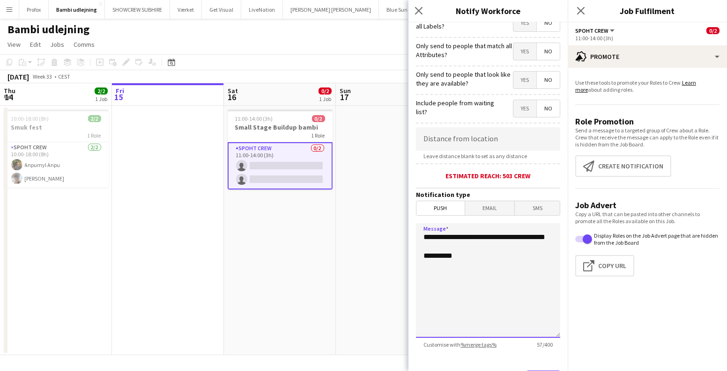
scroll to position [127, 0]
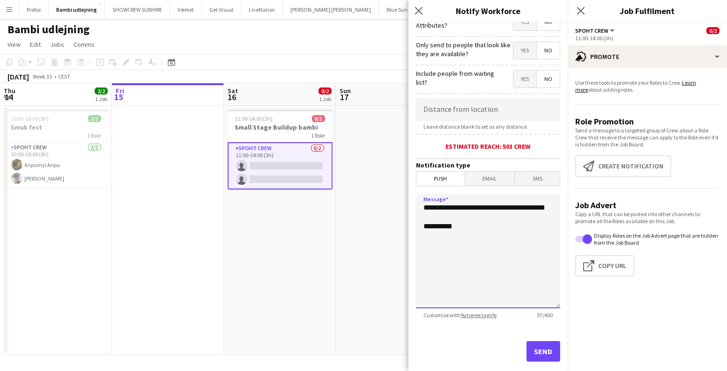
type textarea "**********"
click at [535, 344] on button "Send" at bounding box center [543, 351] width 34 height 21
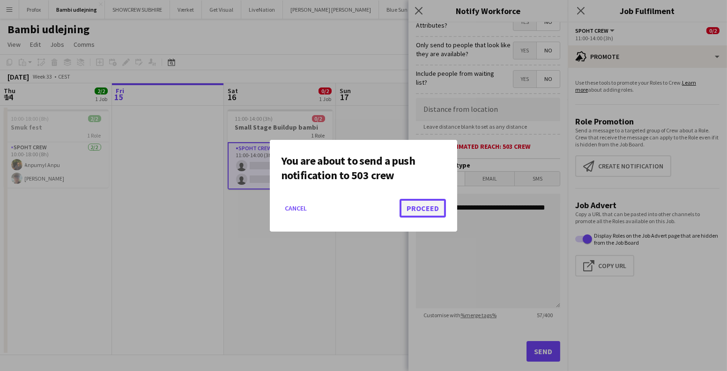
click at [413, 209] on button "Proceed" at bounding box center [423, 208] width 46 height 19
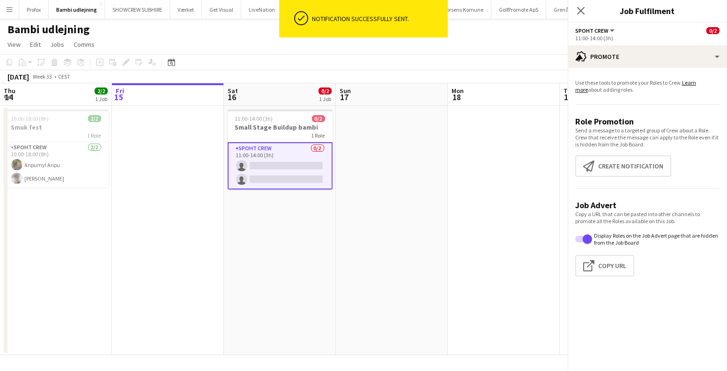
click at [386, 216] on app-date-cell at bounding box center [392, 231] width 112 height 250
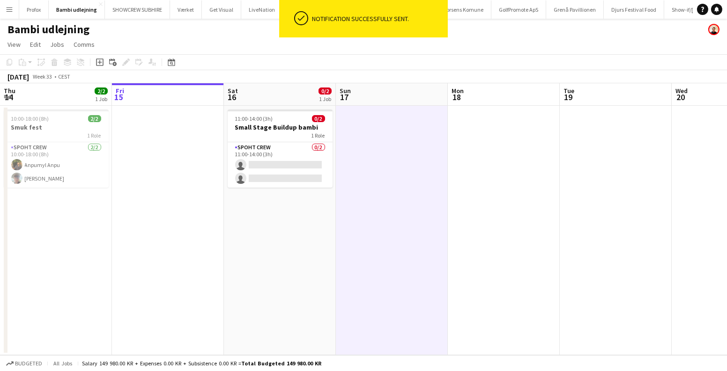
click at [8, 3] on button "Menu" at bounding box center [9, 9] width 19 height 19
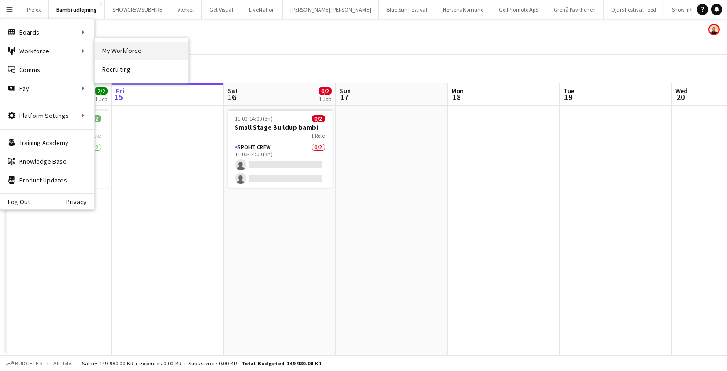
click at [129, 52] on link "My Workforce" at bounding box center [142, 51] width 94 height 19
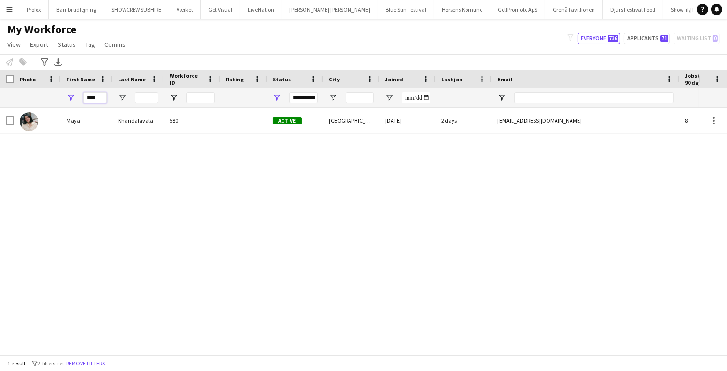
drag, startPoint x: 103, startPoint y: 99, endPoint x: 27, endPoint y: 98, distance: 75.9
click at [28, 99] on div "**********" at bounding box center [507, 98] width 1015 height 19
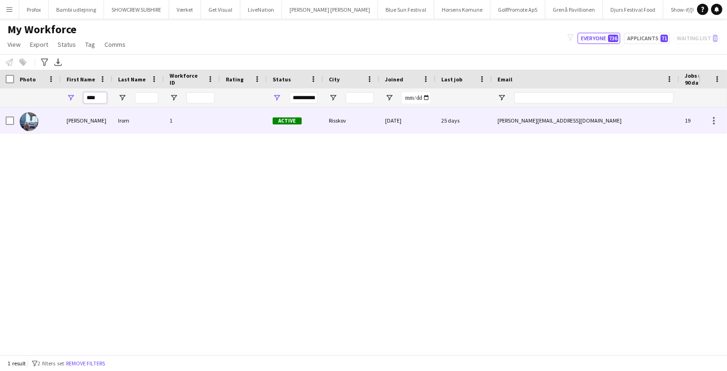
type input "****"
click at [31, 118] on img at bounding box center [29, 121] width 19 height 19
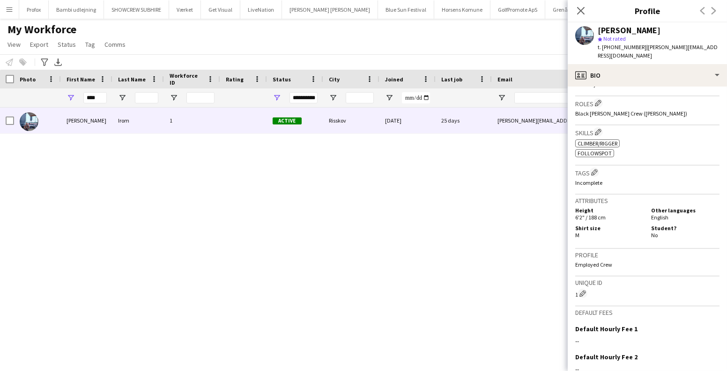
scroll to position [388, 0]
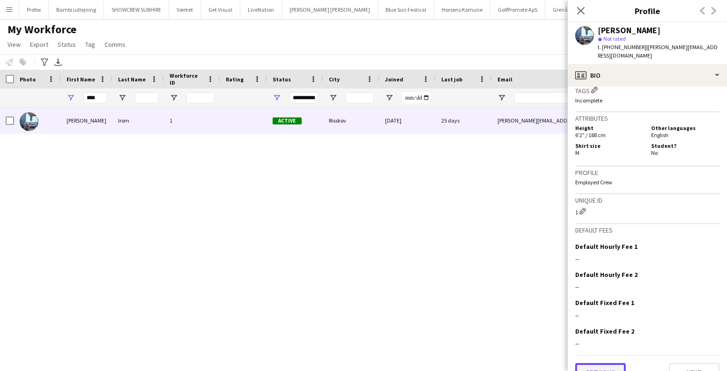
click at [609, 363] on button "Previous" at bounding box center [600, 372] width 51 height 19
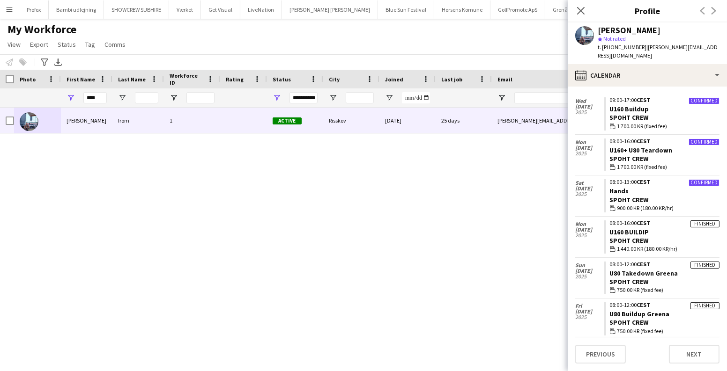
scroll to position [404, 0]
